Goal: Task Accomplishment & Management: Complete application form

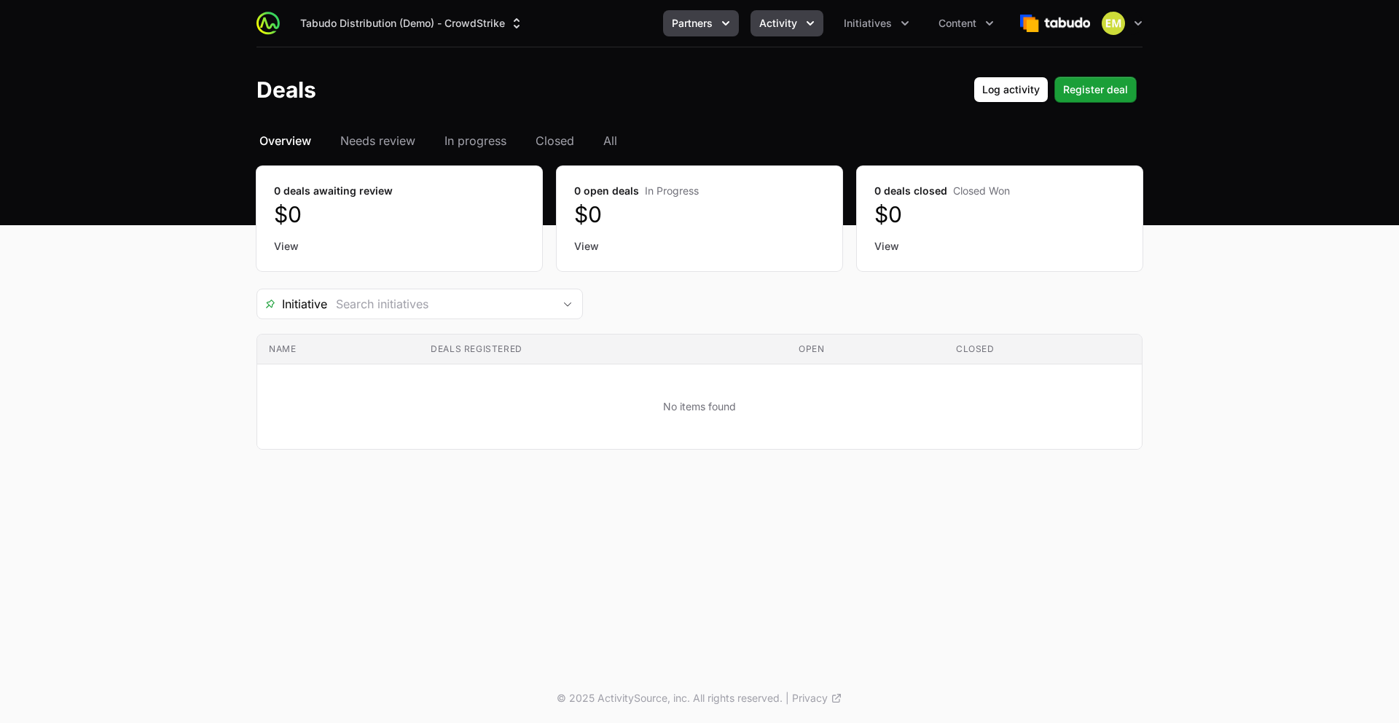
click at [692, 10] on button "Partners" at bounding box center [701, 23] width 76 height 26
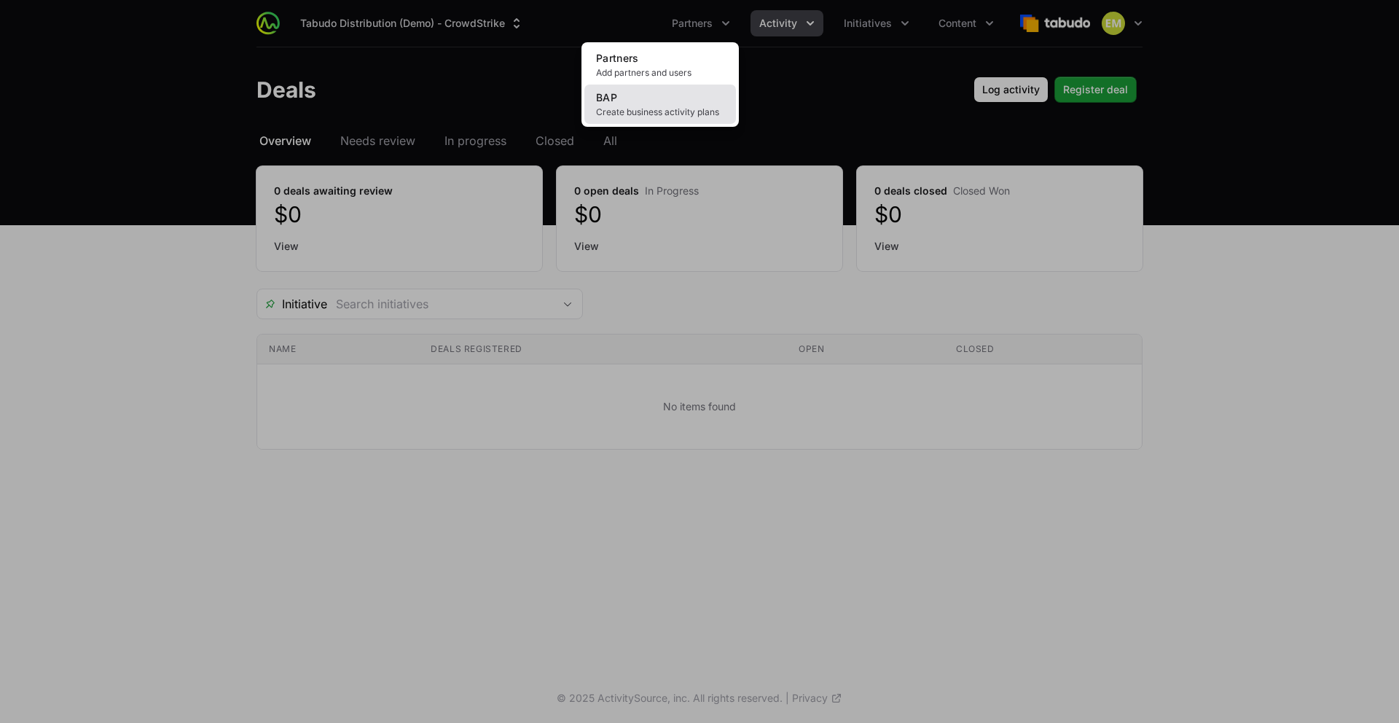
click at [684, 97] on link "BAP Create business activity plans" at bounding box center [660, 104] width 152 height 39
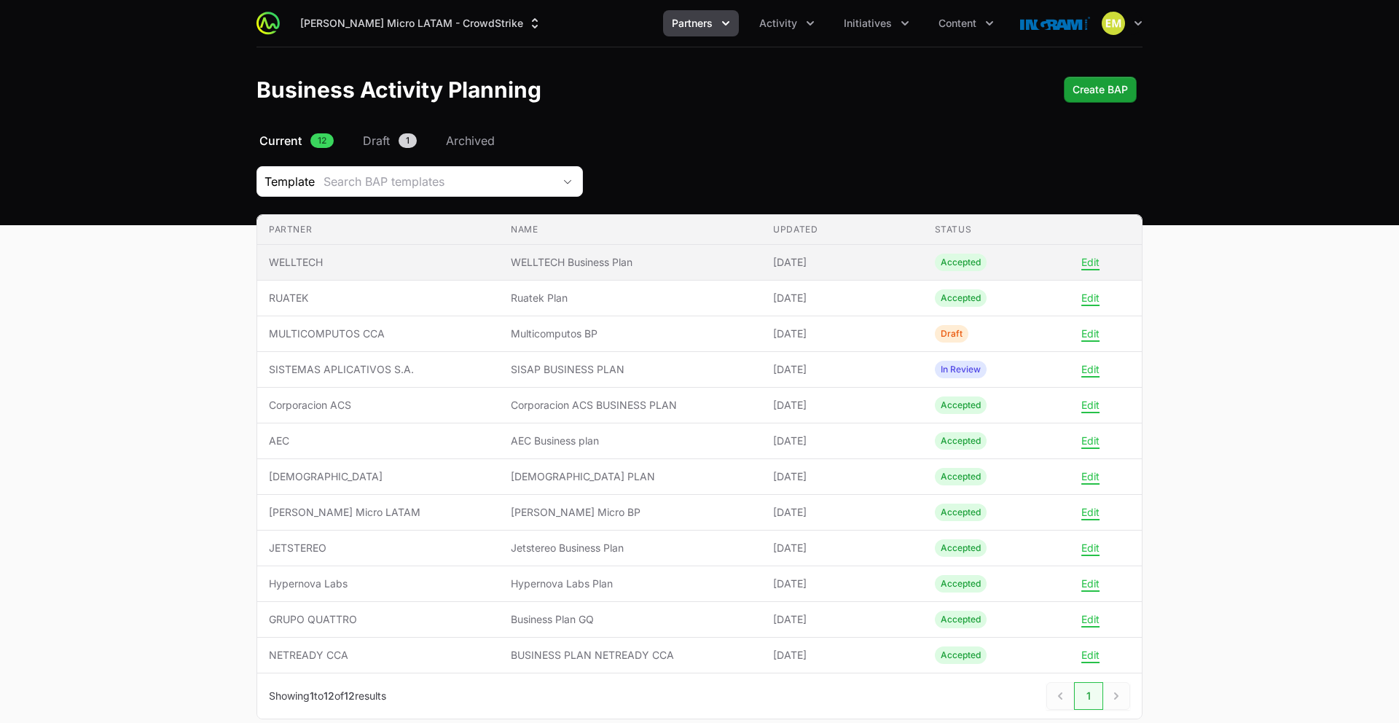
click at [557, 263] on span "WELLTECH Business Plan" at bounding box center [630, 262] width 239 height 15
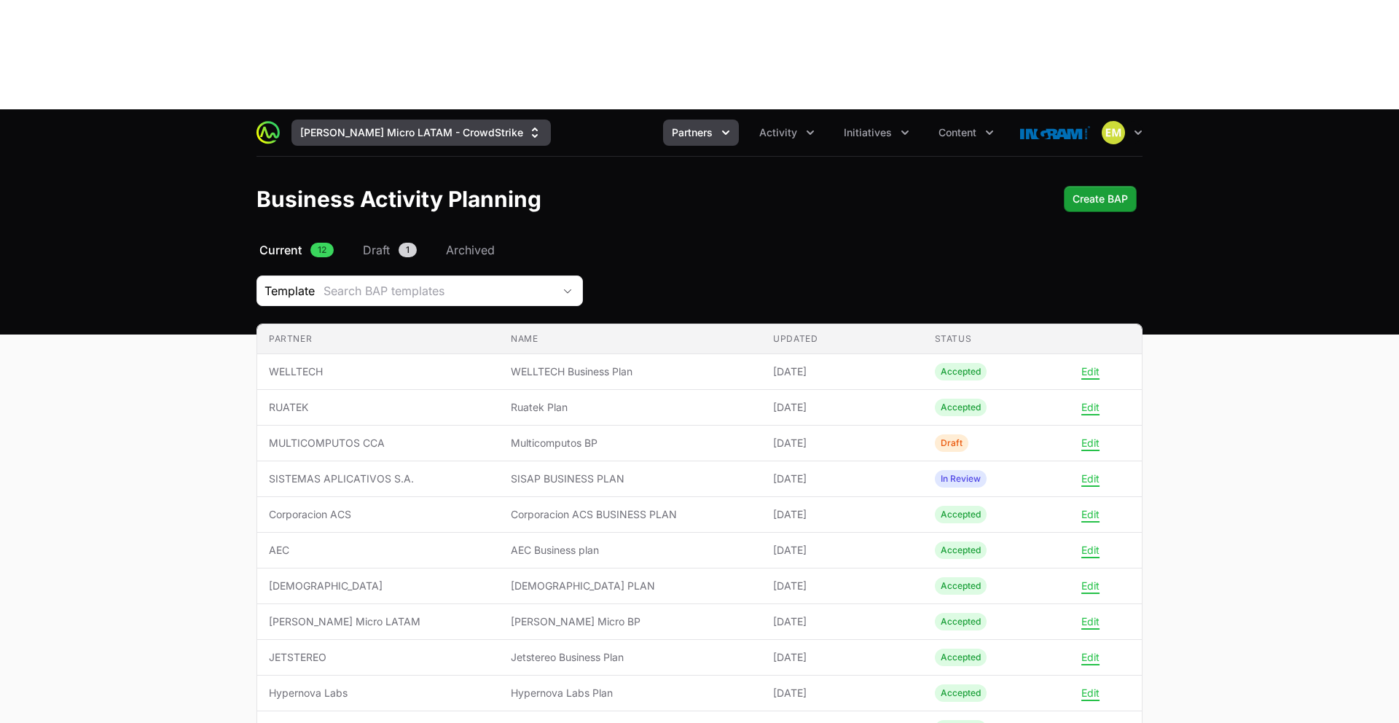
click at [369, 119] on button "[PERSON_NAME] Micro LATAM - CrowdStrike" at bounding box center [420, 132] width 259 height 26
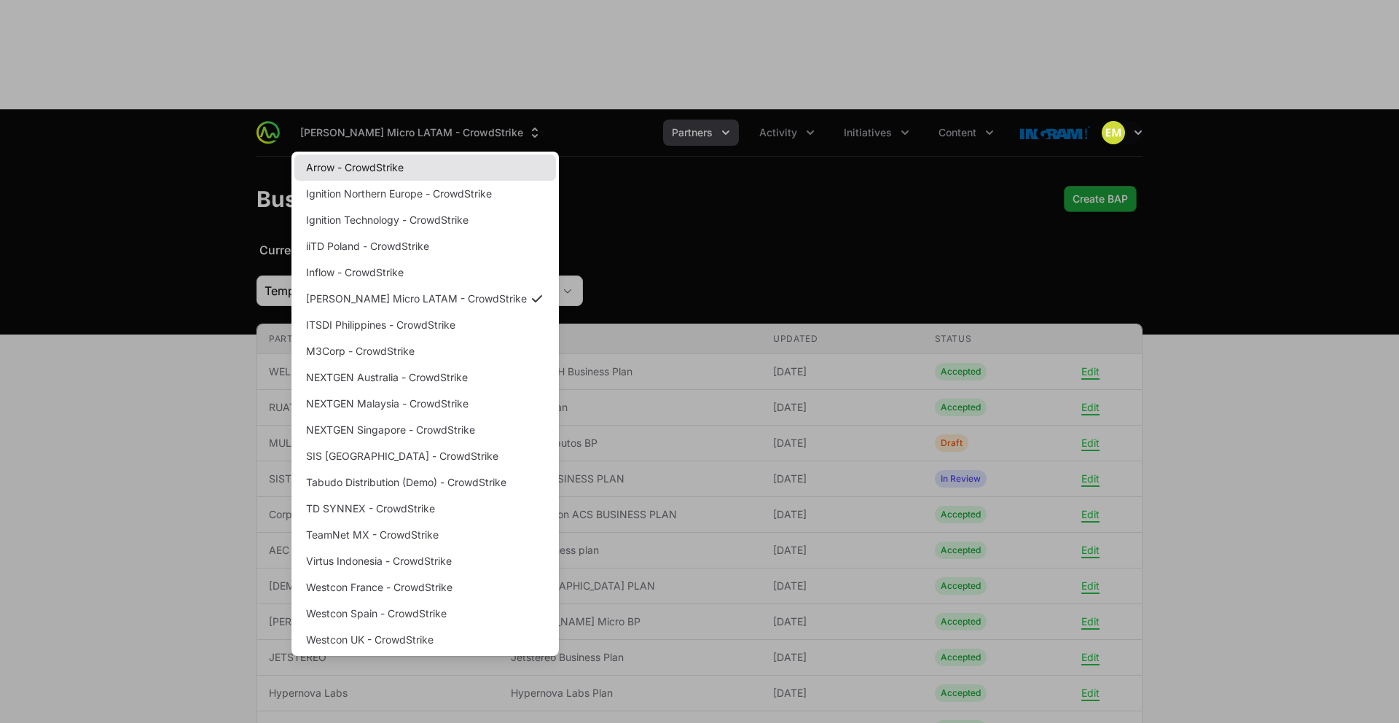
click at [378, 154] on link "Arrow - CrowdStrike" at bounding box center [425, 167] width 262 height 26
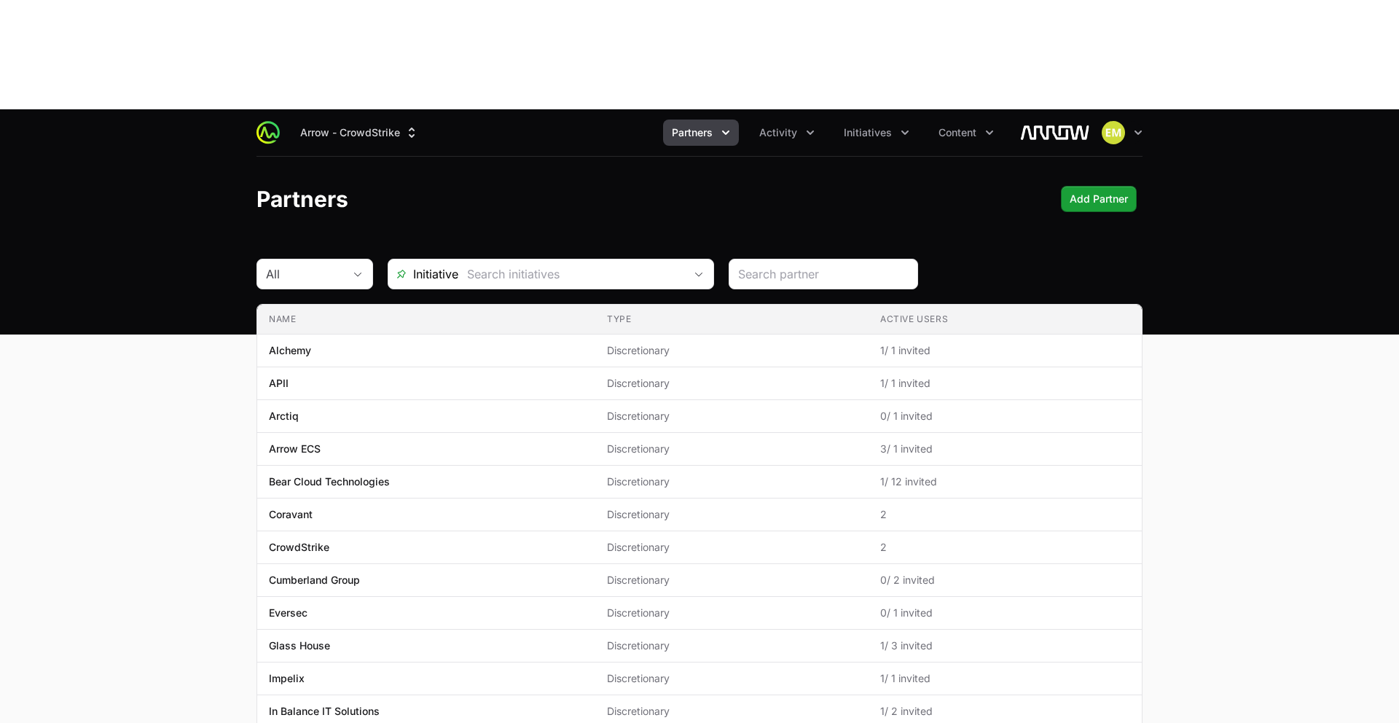
click at [682, 119] on button "Partners" at bounding box center [701, 132] width 76 height 26
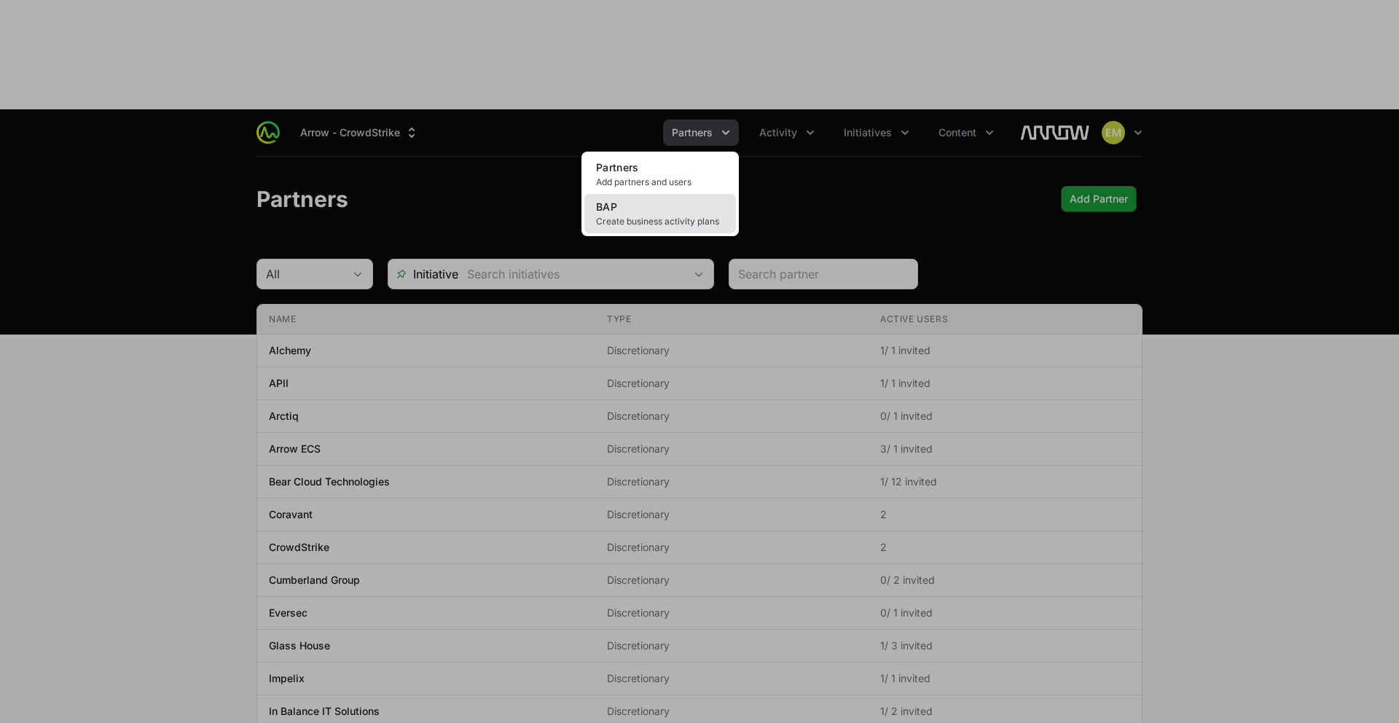
click at [668, 216] on span "Create business activity plans" at bounding box center [660, 222] width 128 height 12
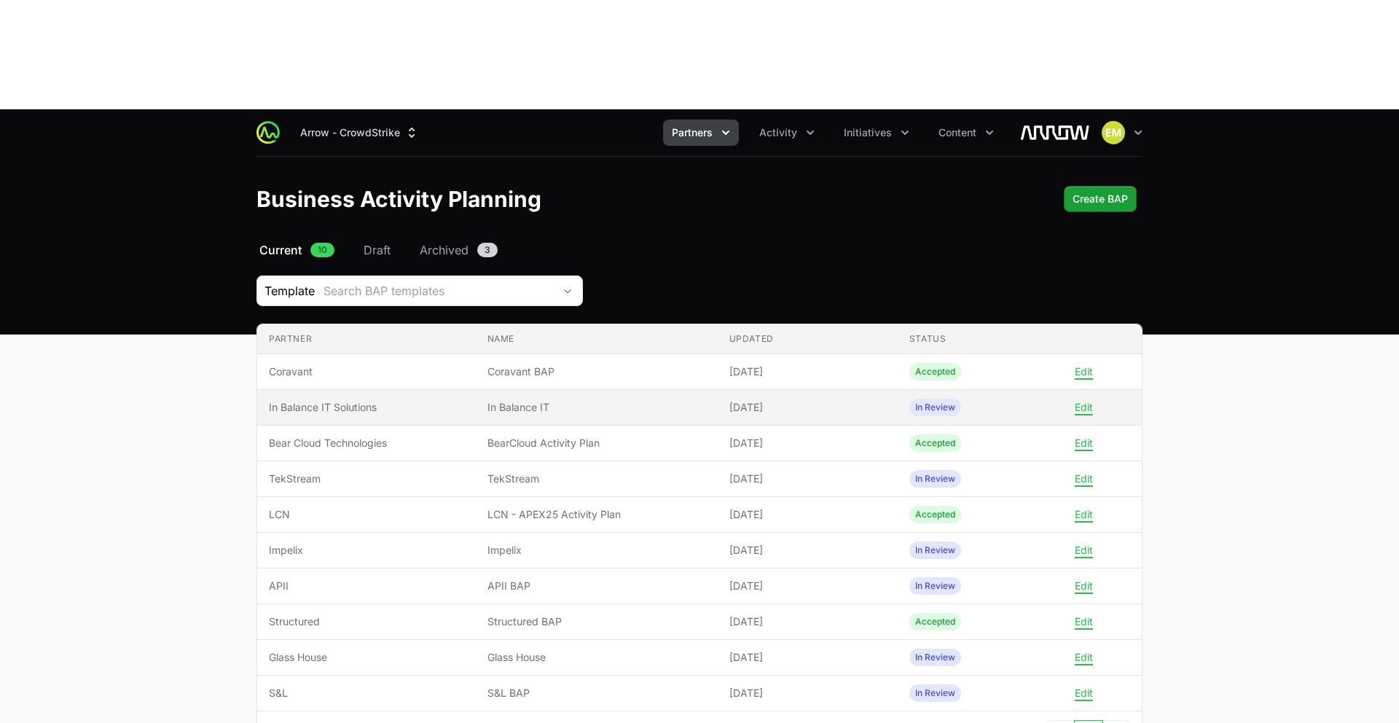
click at [384, 390] on td "Partner In Balance IT Solutions" at bounding box center [366, 408] width 219 height 36
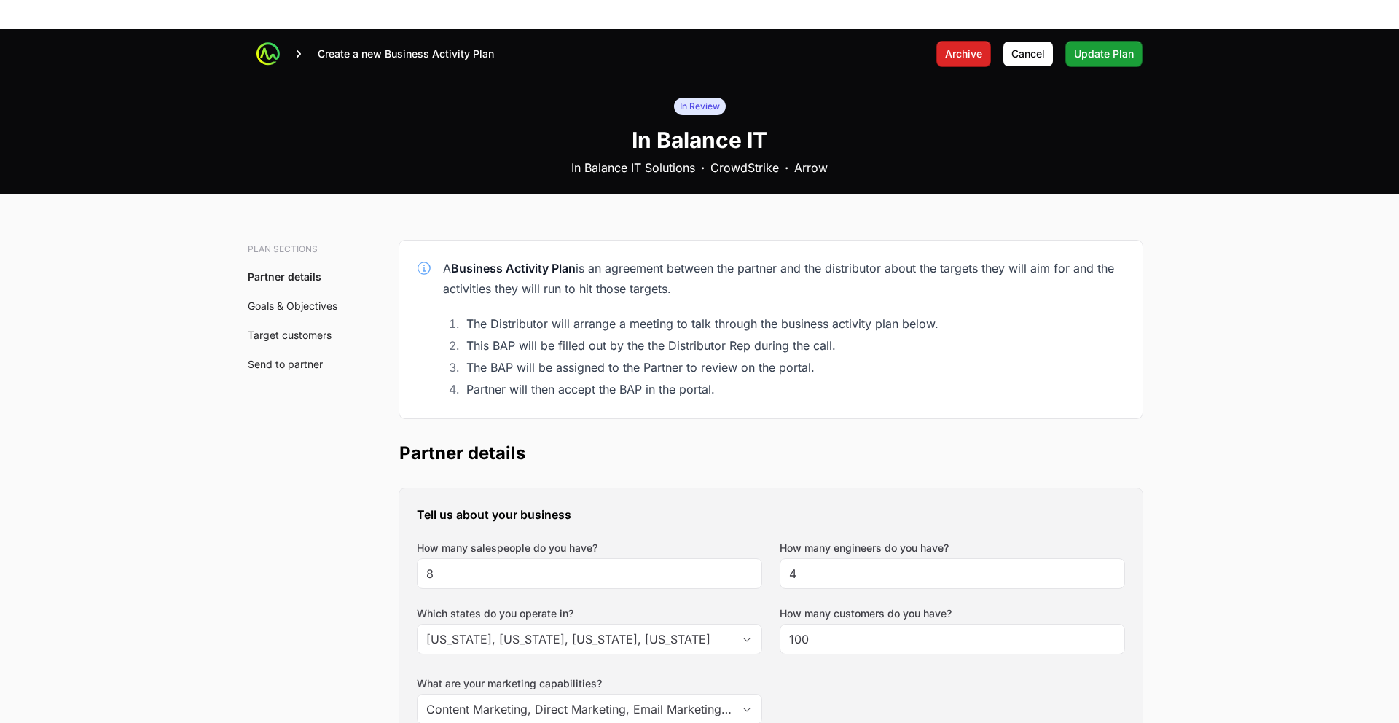
scroll to position [130, 0]
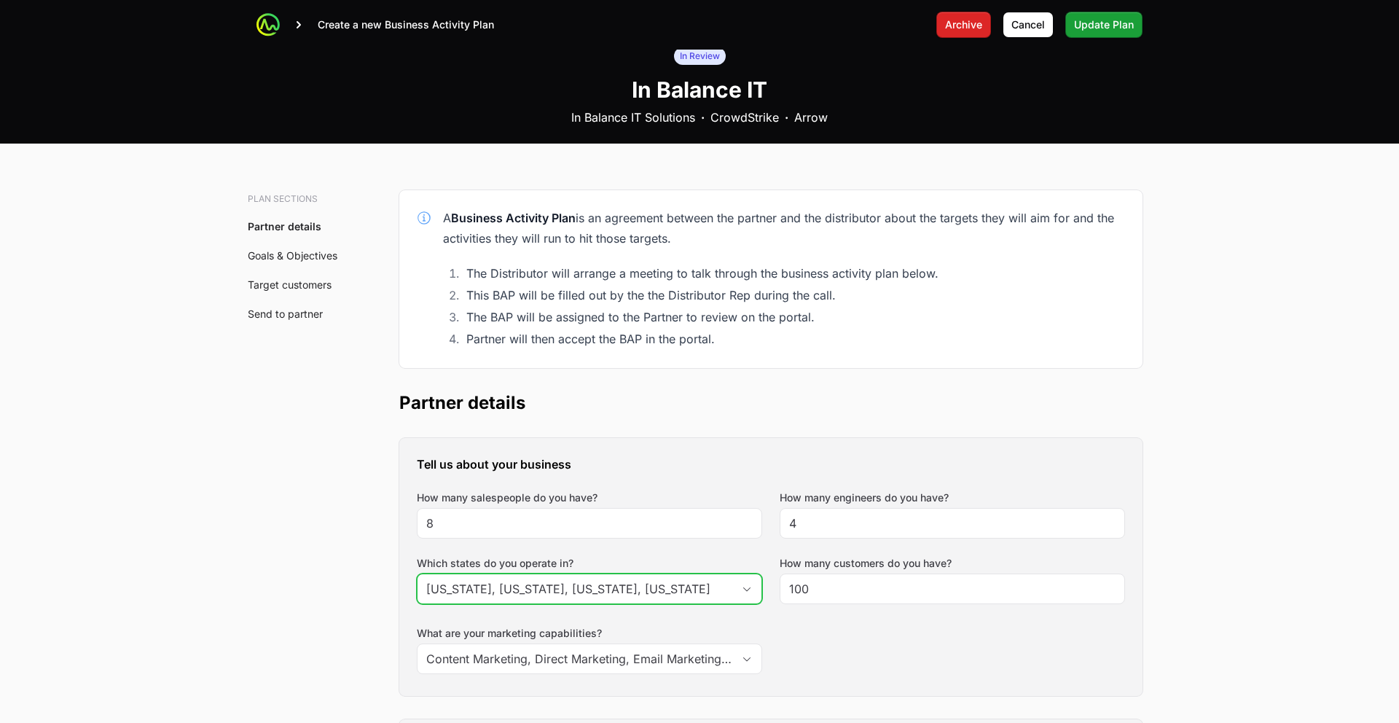
click at [743, 574] on div "Open" at bounding box center [746, 588] width 29 height 29
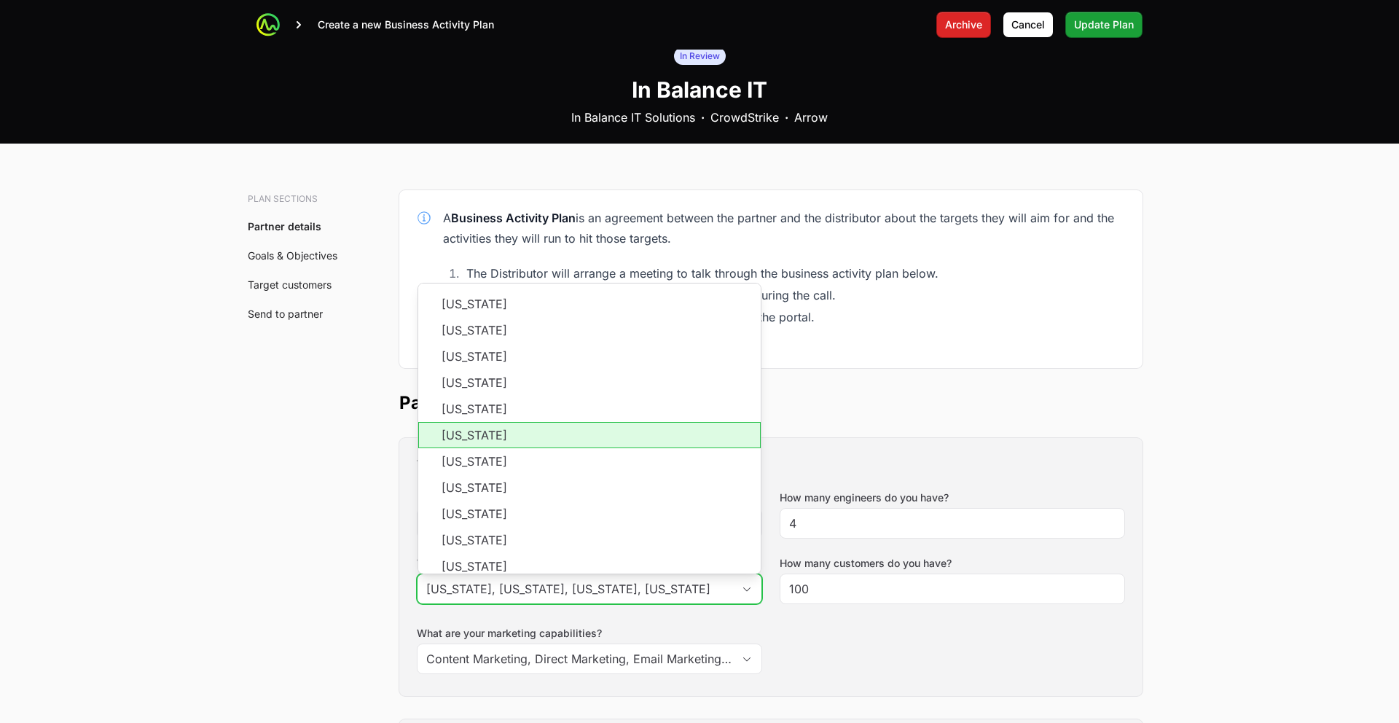
scroll to position [0, 0]
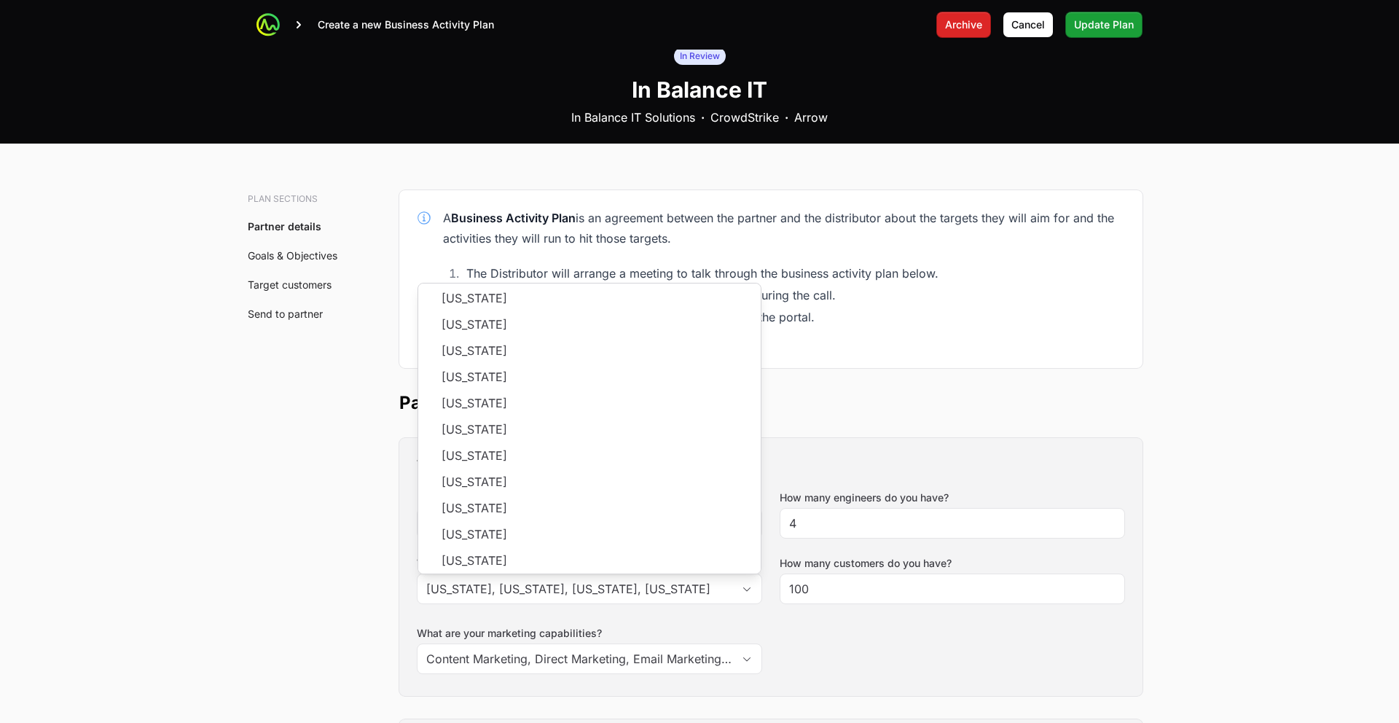
click at [769, 522] on div "Tell us about your business How many salespeople do you have? 8 How many engine…" at bounding box center [770, 567] width 743 height 258
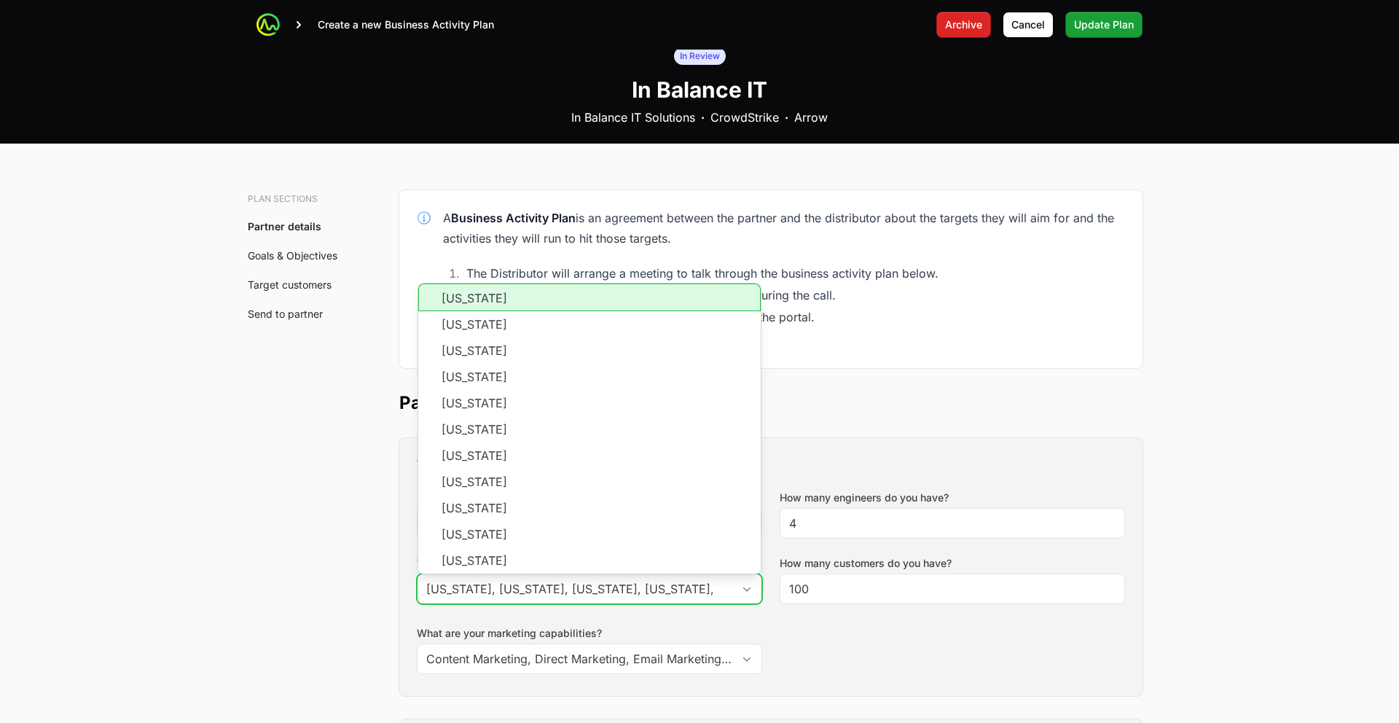
click at [632, 574] on input "[US_STATE], [US_STATE], [US_STATE], [US_STATE]," at bounding box center [574, 588] width 315 height 29
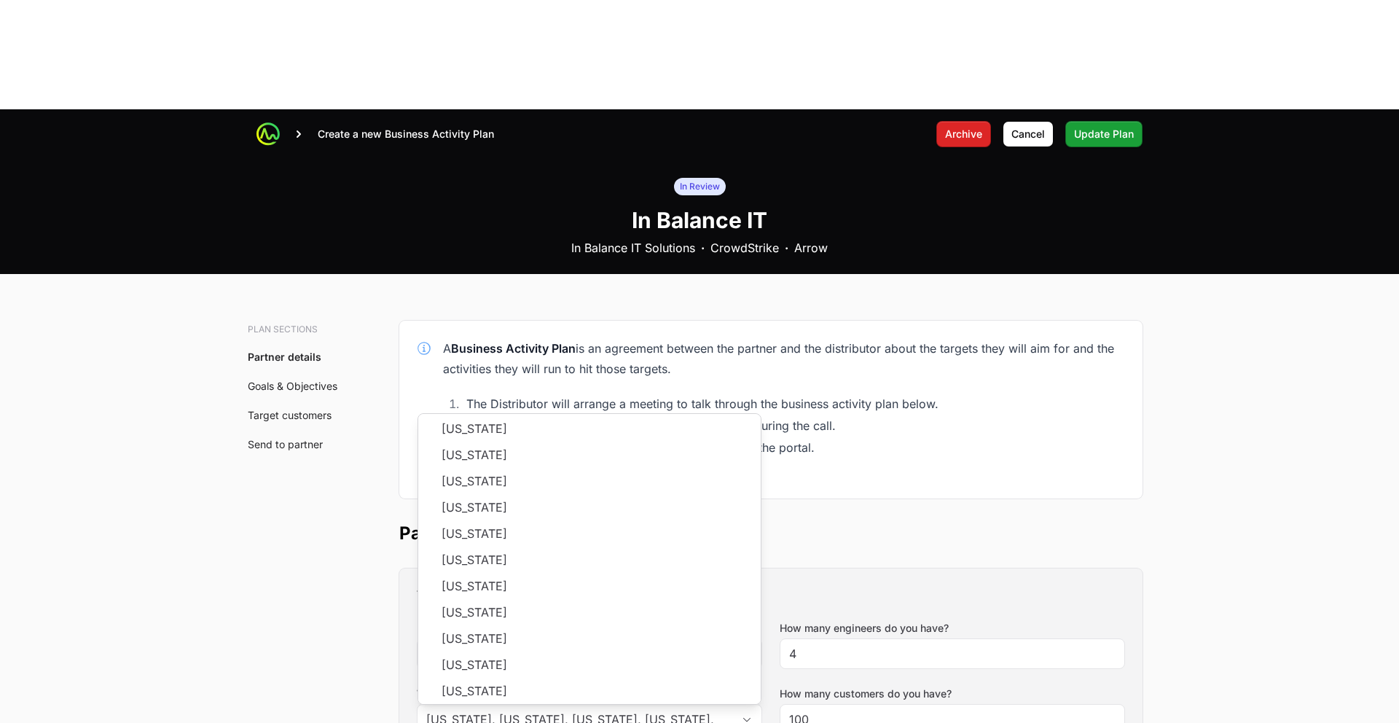
type input "[US_STATE], [US_STATE], [US_STATE], [US_STATE]"
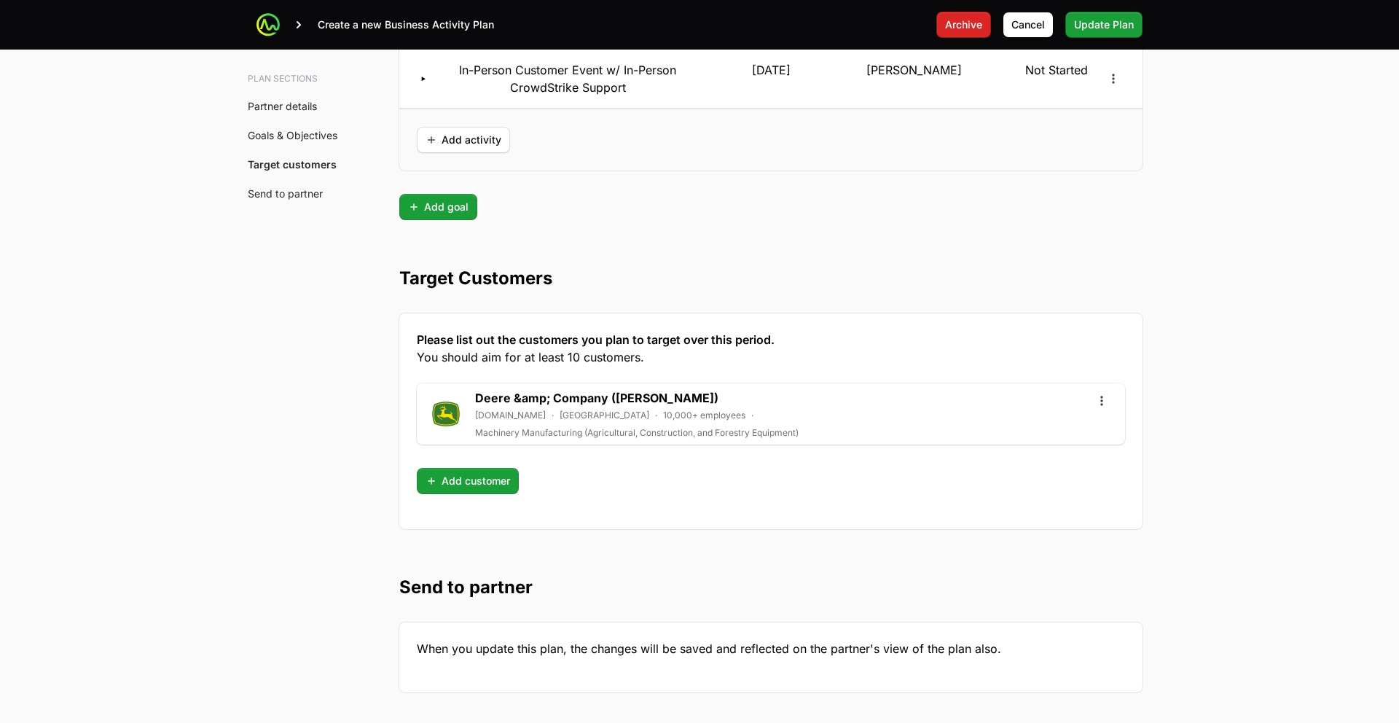
scroll to position [3544, 0]
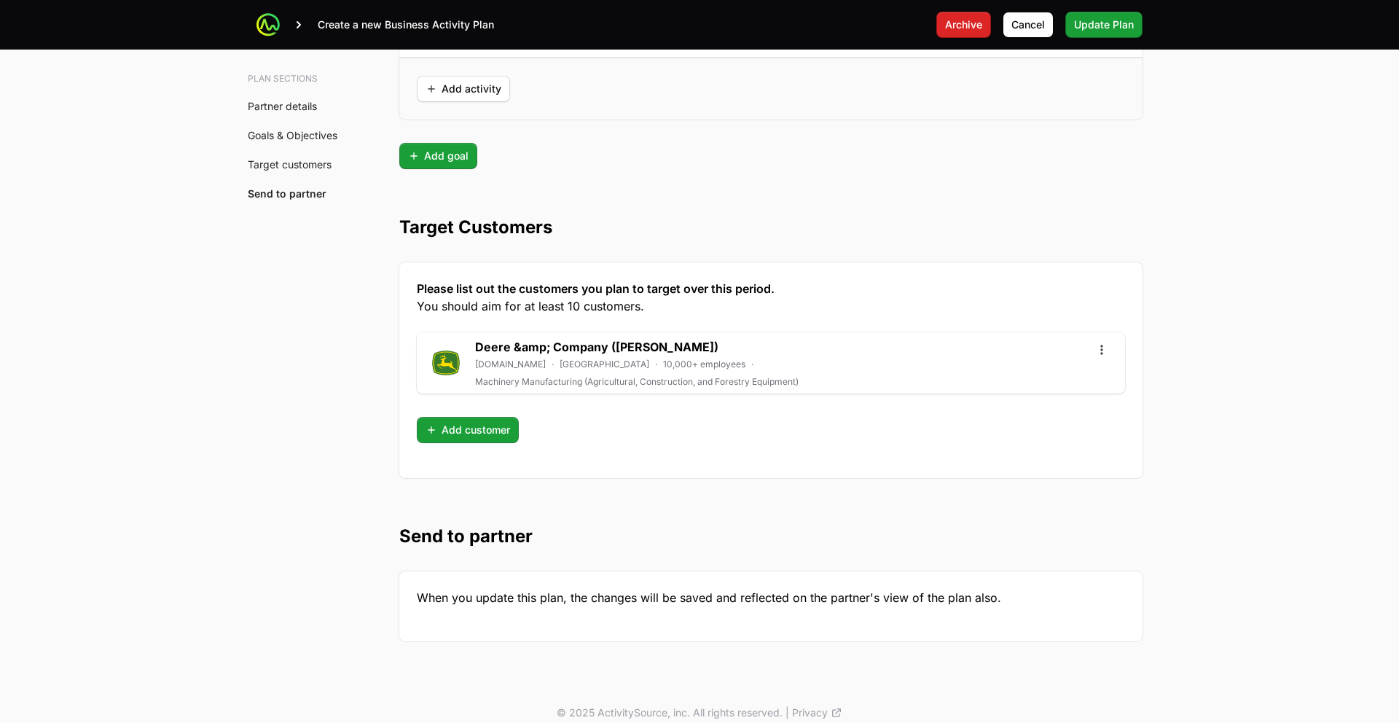
drag, startPoint x: 554, startPoint y: 229, endPoint x: 393, endPoint y: 232, distance: 161.1
